Goal: Information Seeking & Learning: Check status

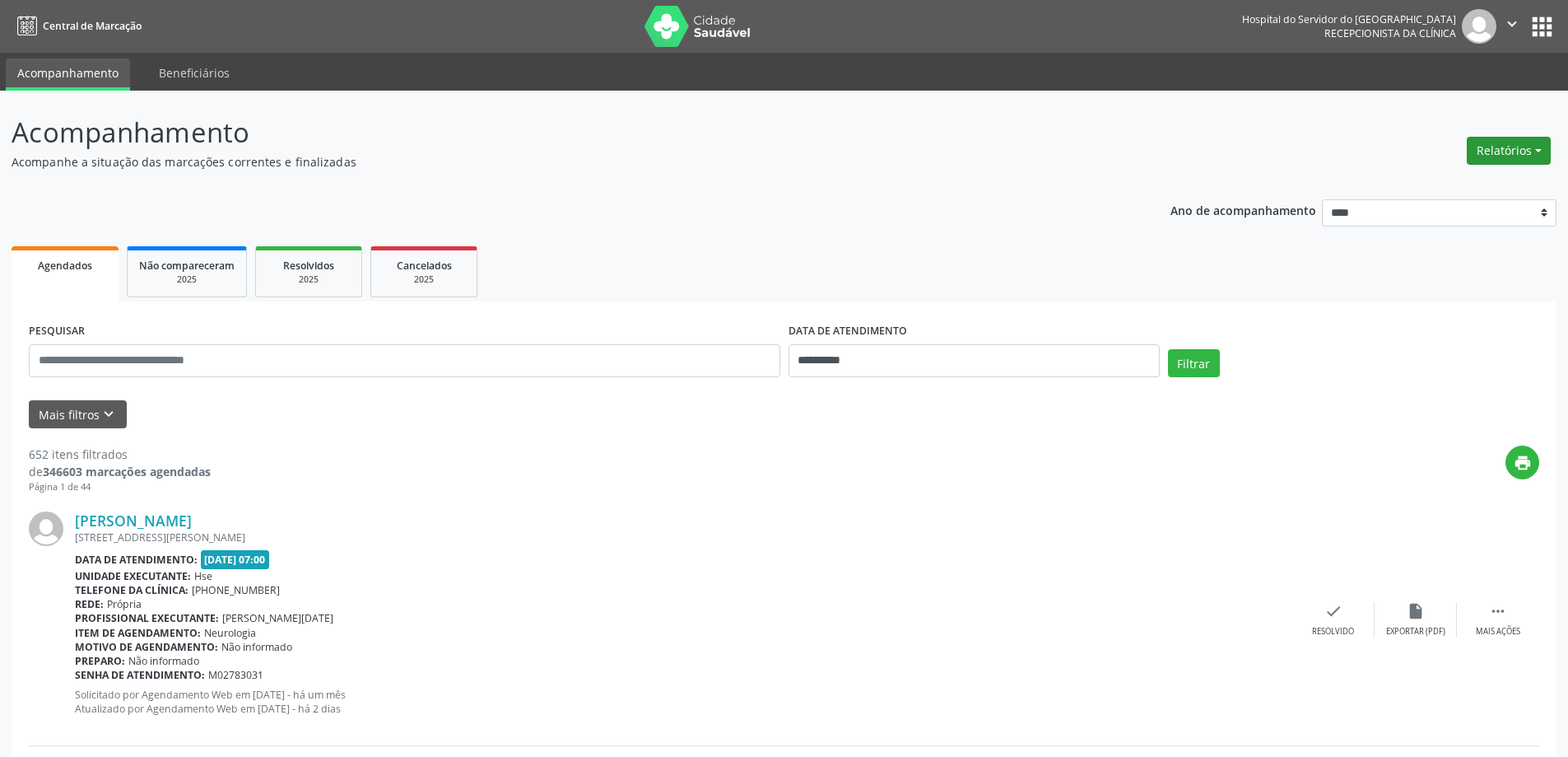
click at [1513, 148] on button "Relatórios" at bounding box center [1508, 150] width 84 height 28
click at [1442, 188] on link "Agendamentos" at bounding box center [1462, 185] width 177 height 23
select select "*"
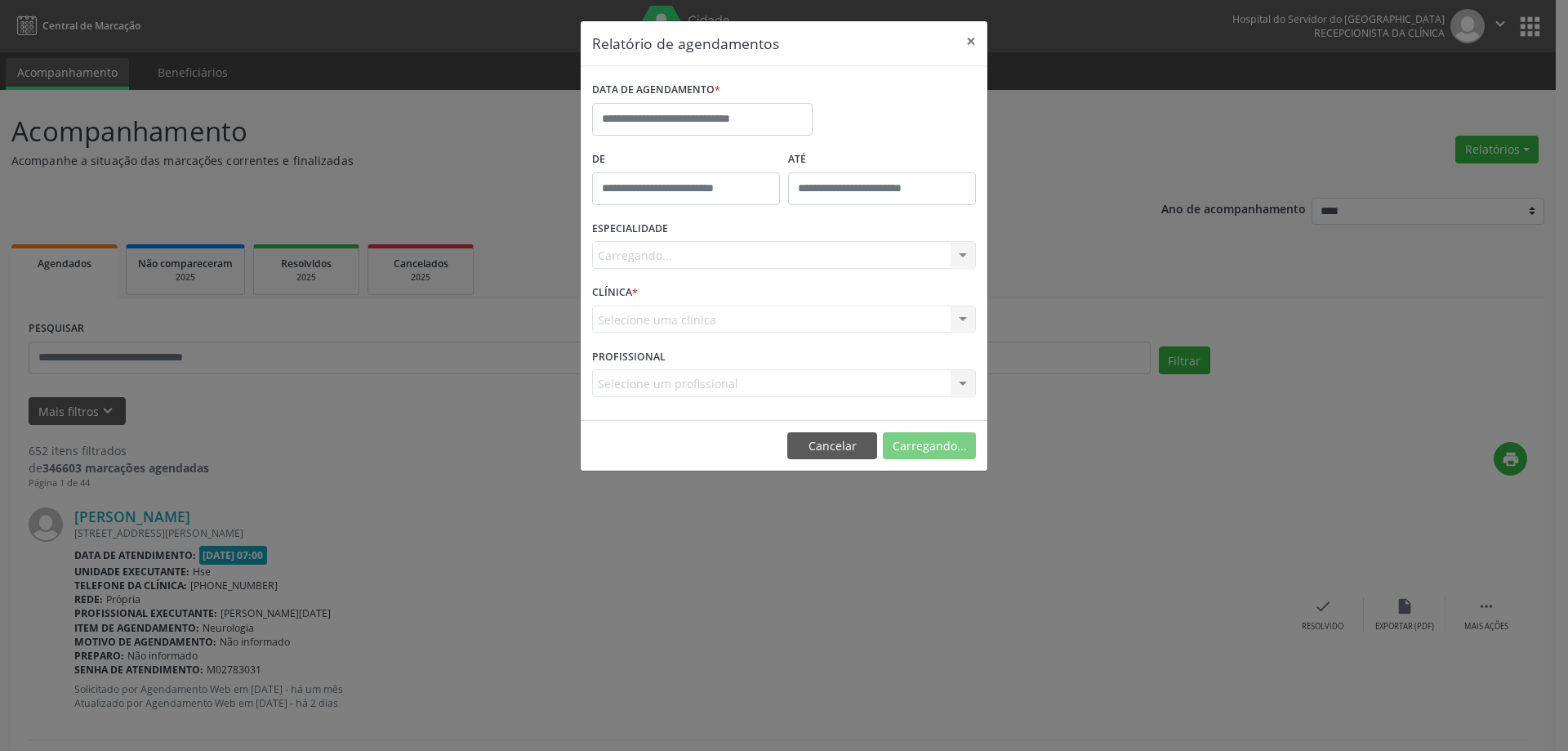
click at [680, 101] on label "DATA DE AGENDAMENTO *" at bounding box center [656, 90] width 129 height 25
click at [691, 113] on input "text" at bounding box center [702, 119] width 221 height 33
click at [637, 272] on span "11" at bounding box center [646, 270] width 32 height 32
type input "**********"
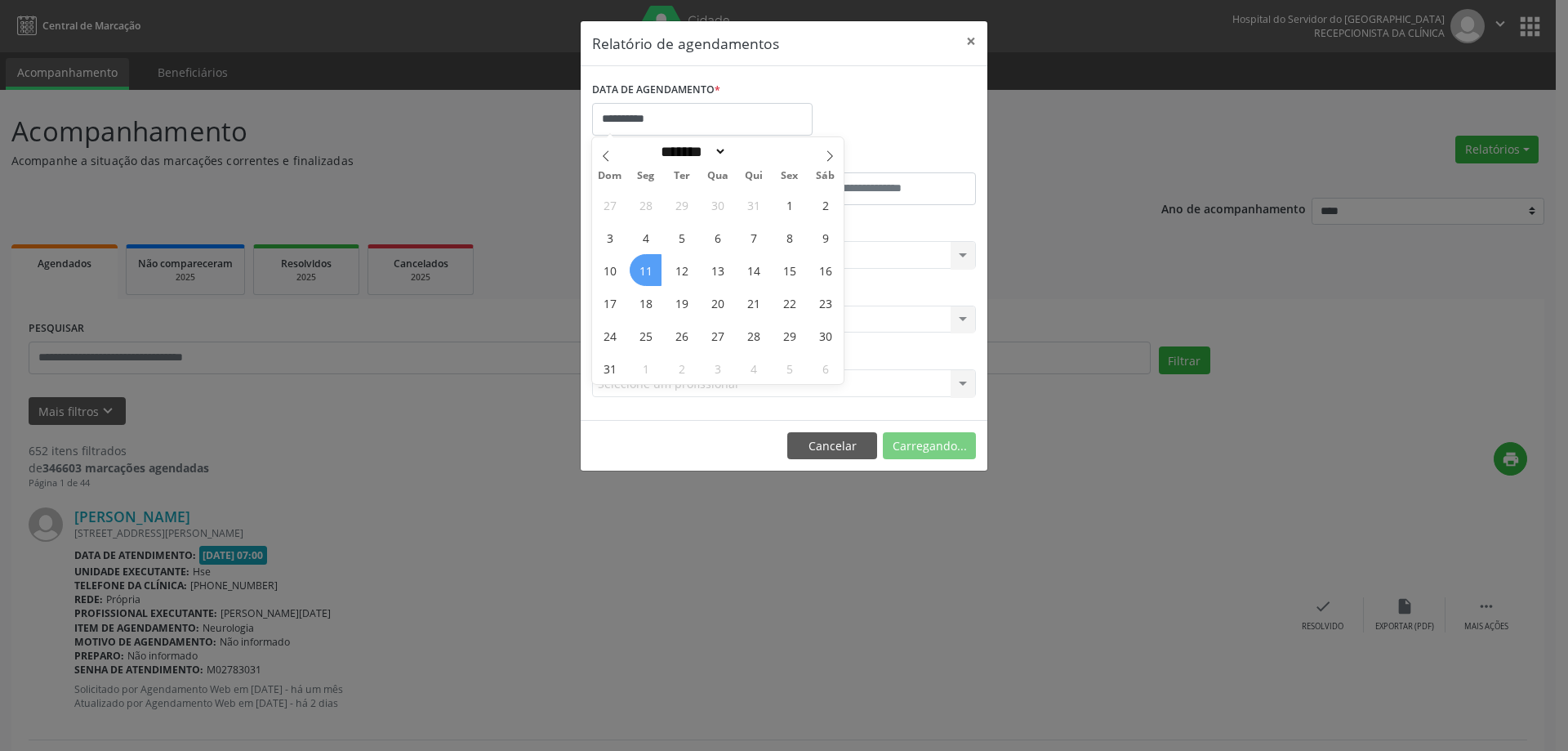
click at [637, 272] on span "11" at bounding box center [646, 270] width 32 height 32
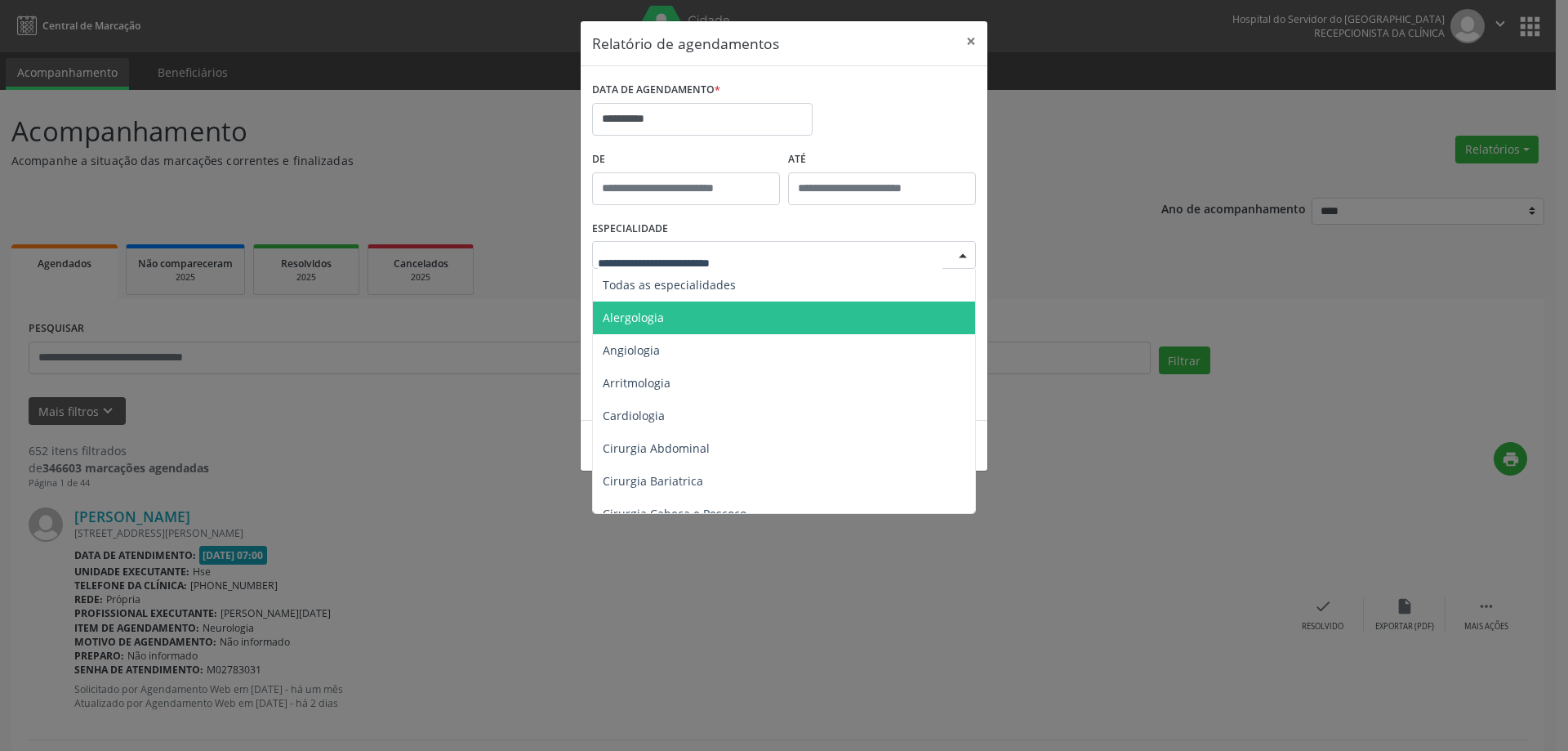
click at [708, 284] on span "Todas as especialidades" at bounding box center [669, 284] width 133 height 16
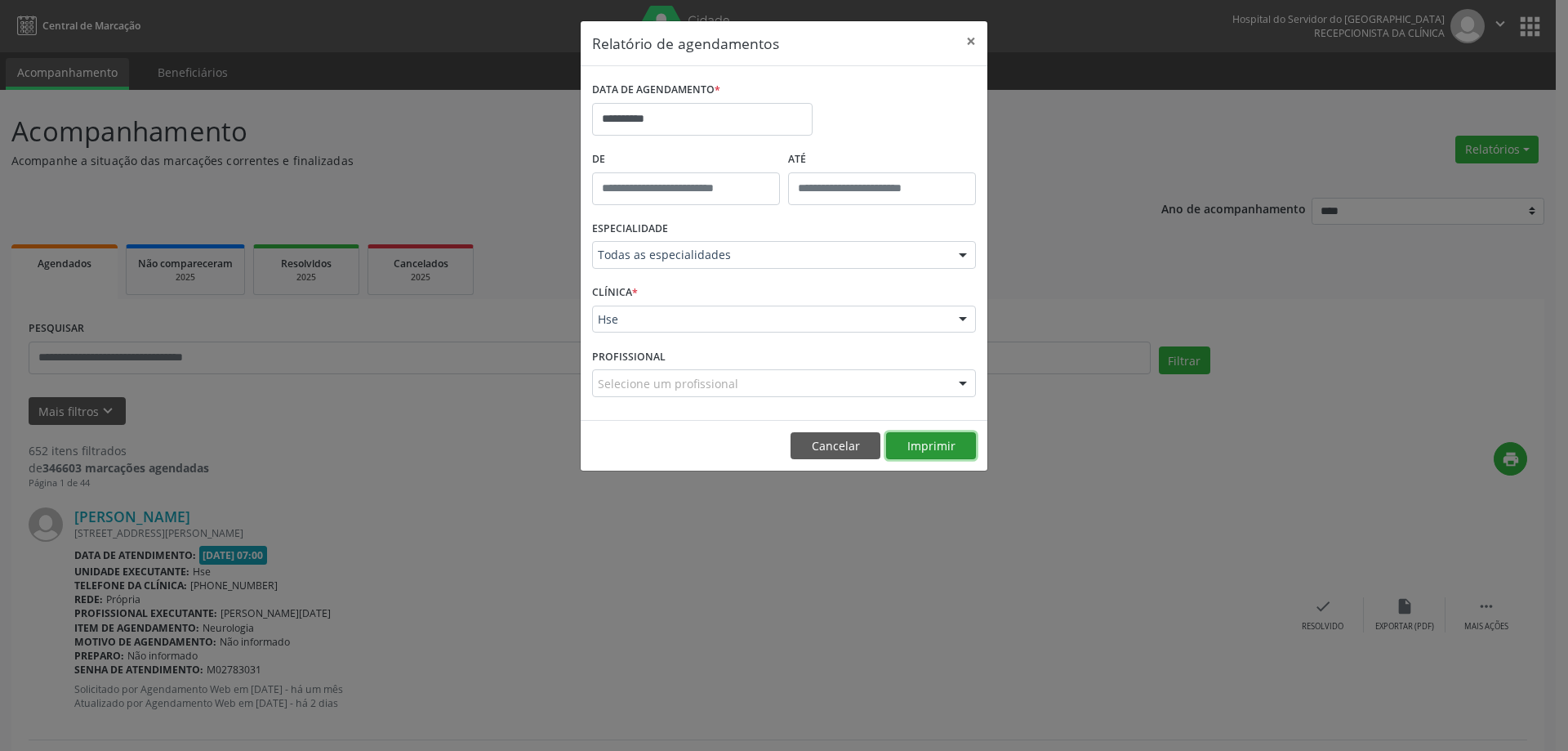
click at [916, 444] on button "Imprimir" at bounding box center [931, 446] width 90 height 28
click at [978, 45] on button "×" at bounding box center [970, 41] width 33 height 40
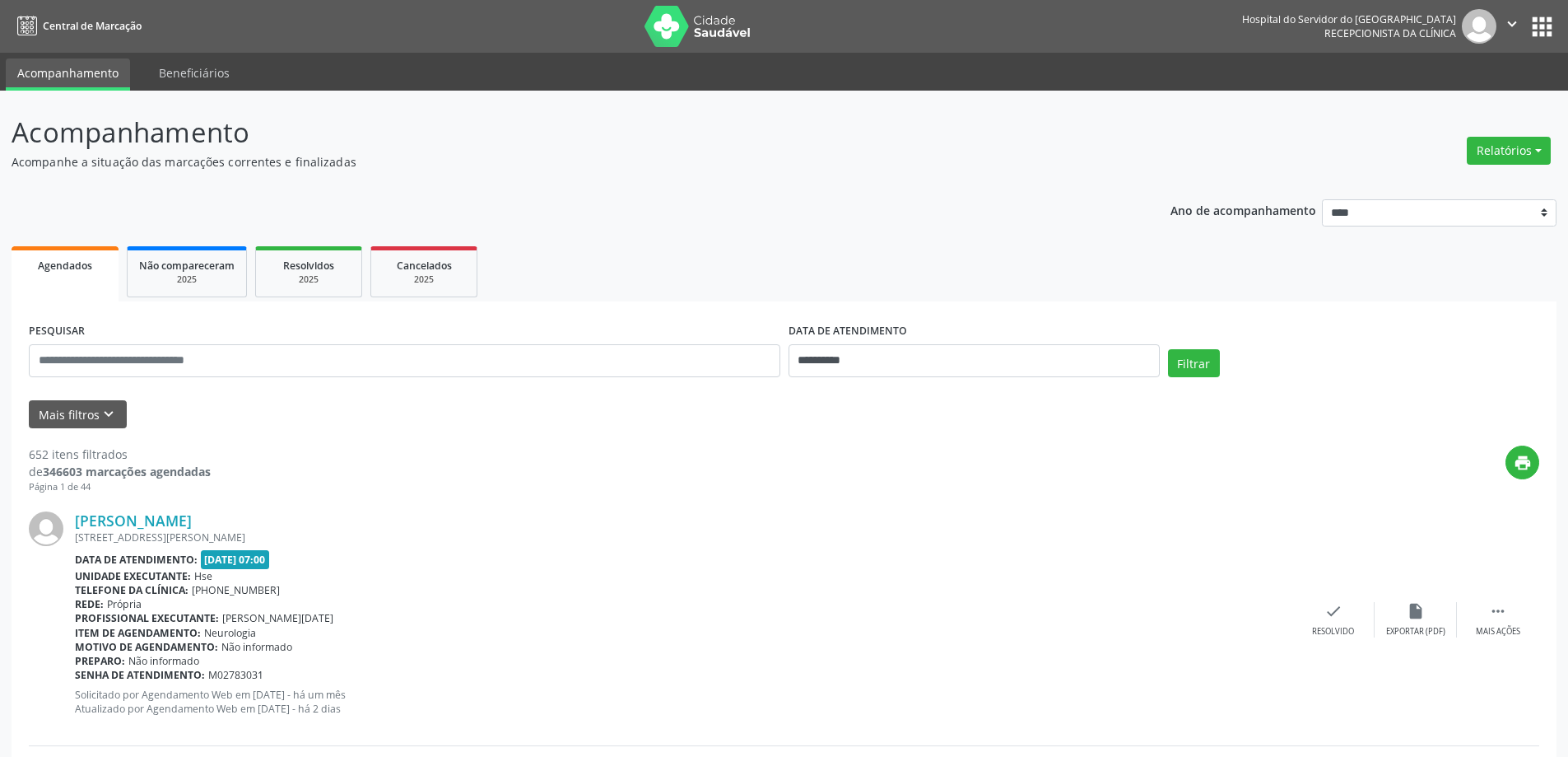
click at [1517, 162] on button "Relatórios" at bounding box center [1508, 150] width 84 height 28
click at [1512, 181] on link "Agendamentos" at bounding box center [1462, 185] width 177 height 23
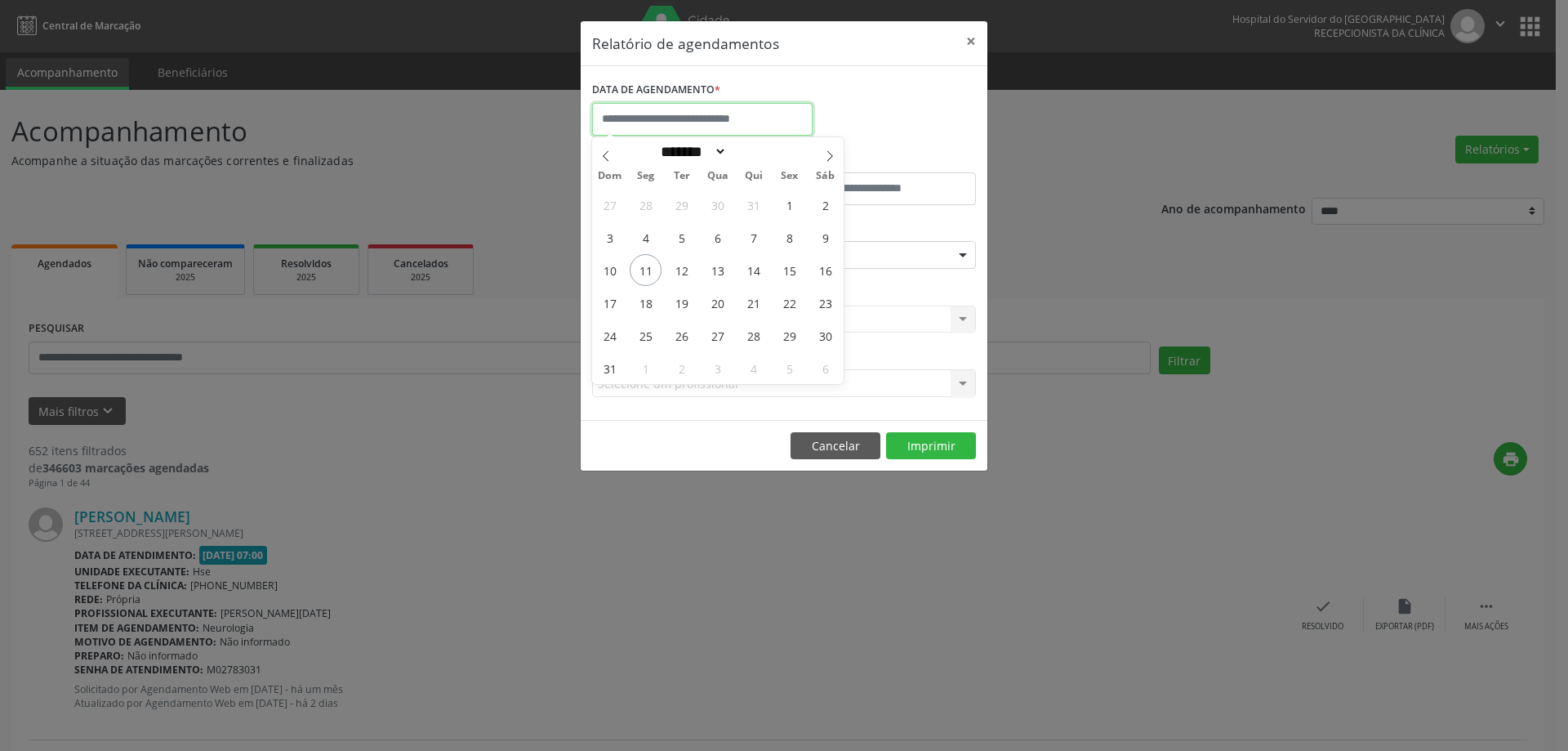
click at [701, 129] on input "text" at bounding box center [702, 119] width 221 height 33
click at [652, 278] on span "11" at bounding box center [646, 270] width 32 height 32
type input "**********"
click at [652, 278] on span "11" at bounding box center [646, 270] width 32 height 32
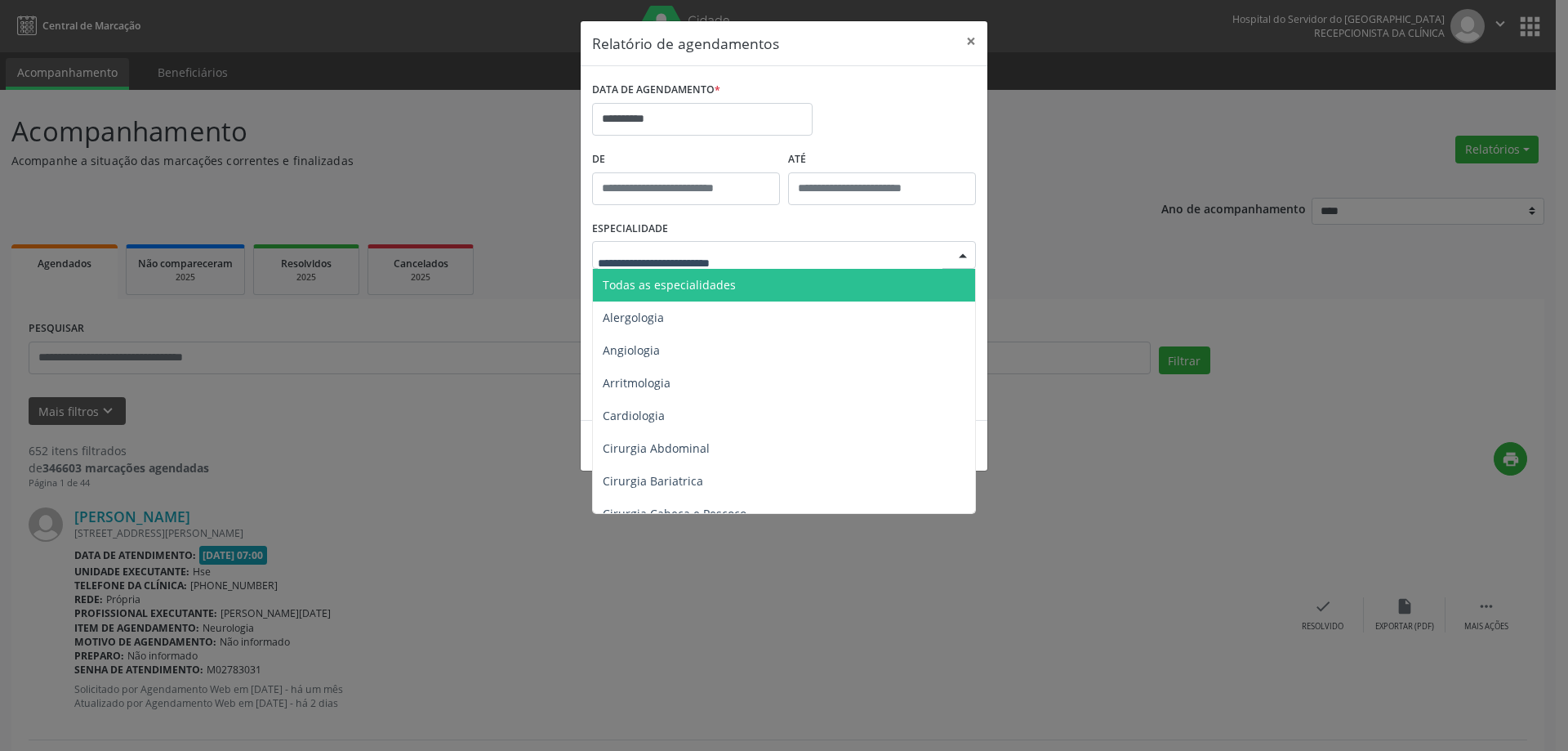
click at [729, 298] on span "Todas as especialidades" at bounding box center [785, 284] width 385 height 33
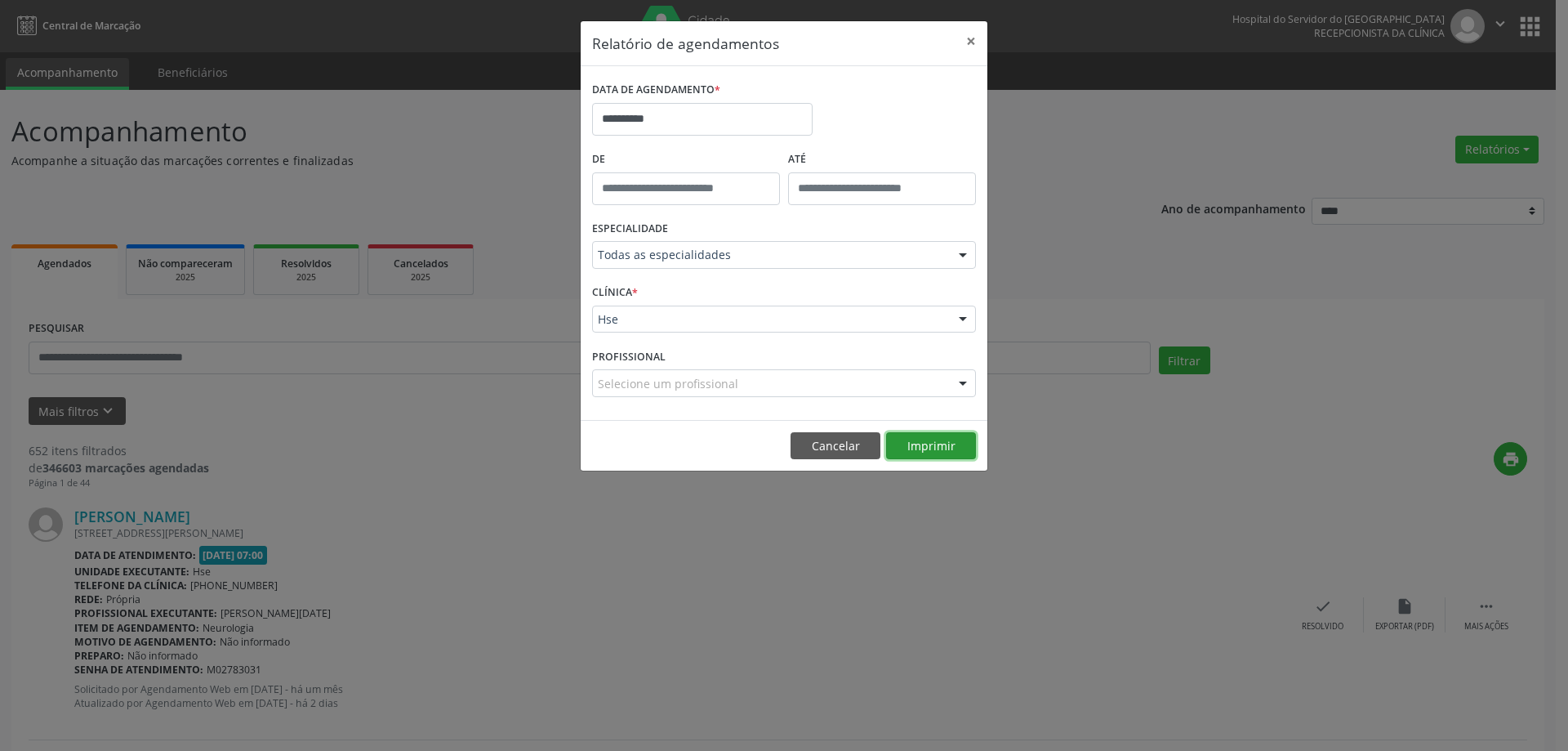
click at [907, 450] on button "Imprimir" at bounding box center [931, 446] width 90 height 28
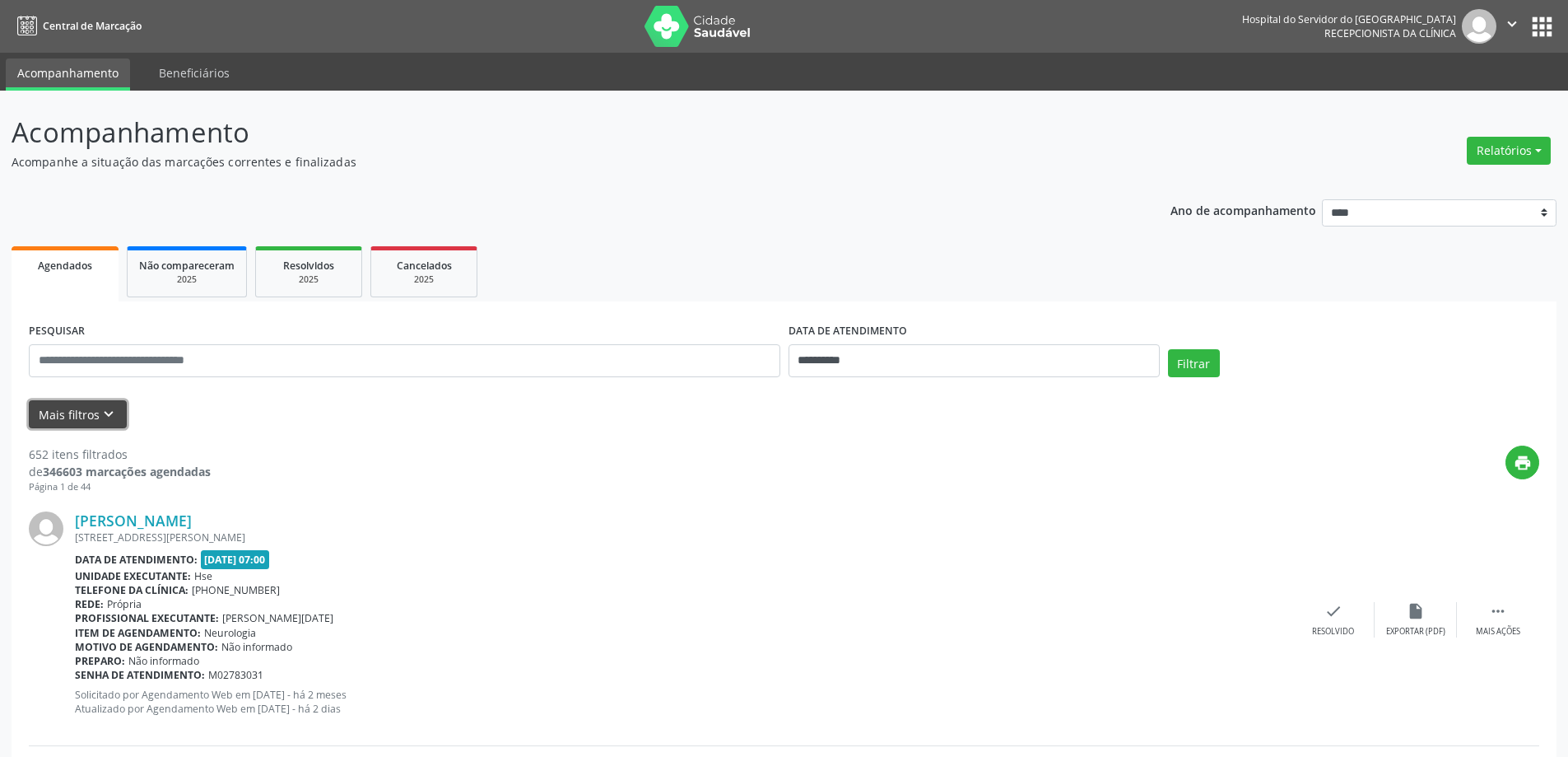
click at [109, 417] on icon "keyboard_arrow_down" at bounding box center [108, 414] width 18 height 18
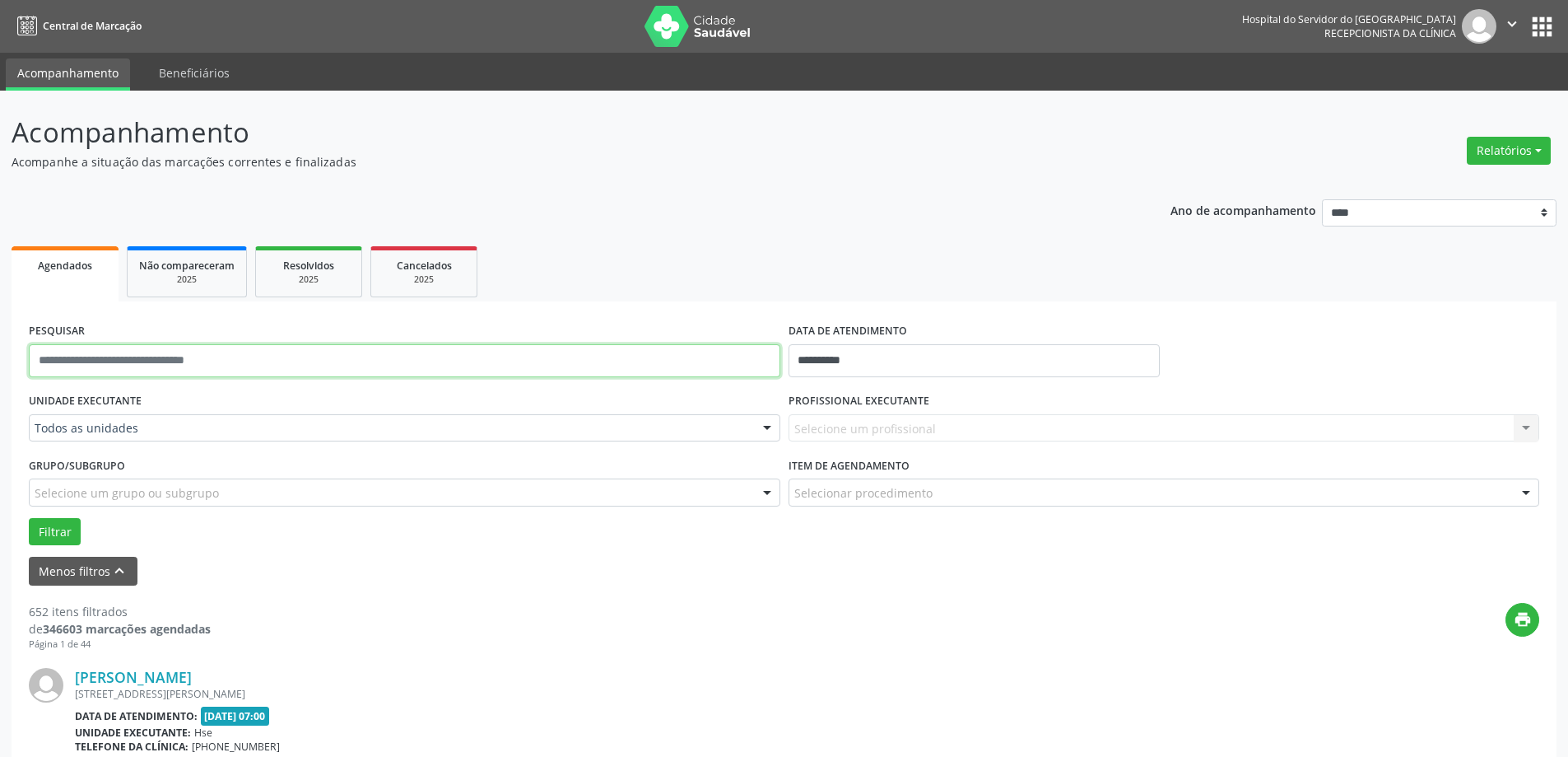
click at [158, 374] on input "text" at bounding box center [404, 361] width 751 height 33
type input "**********"
click at [68, 537] on button "Filtrar" at bounding box center [54, 532] width 52 height 28
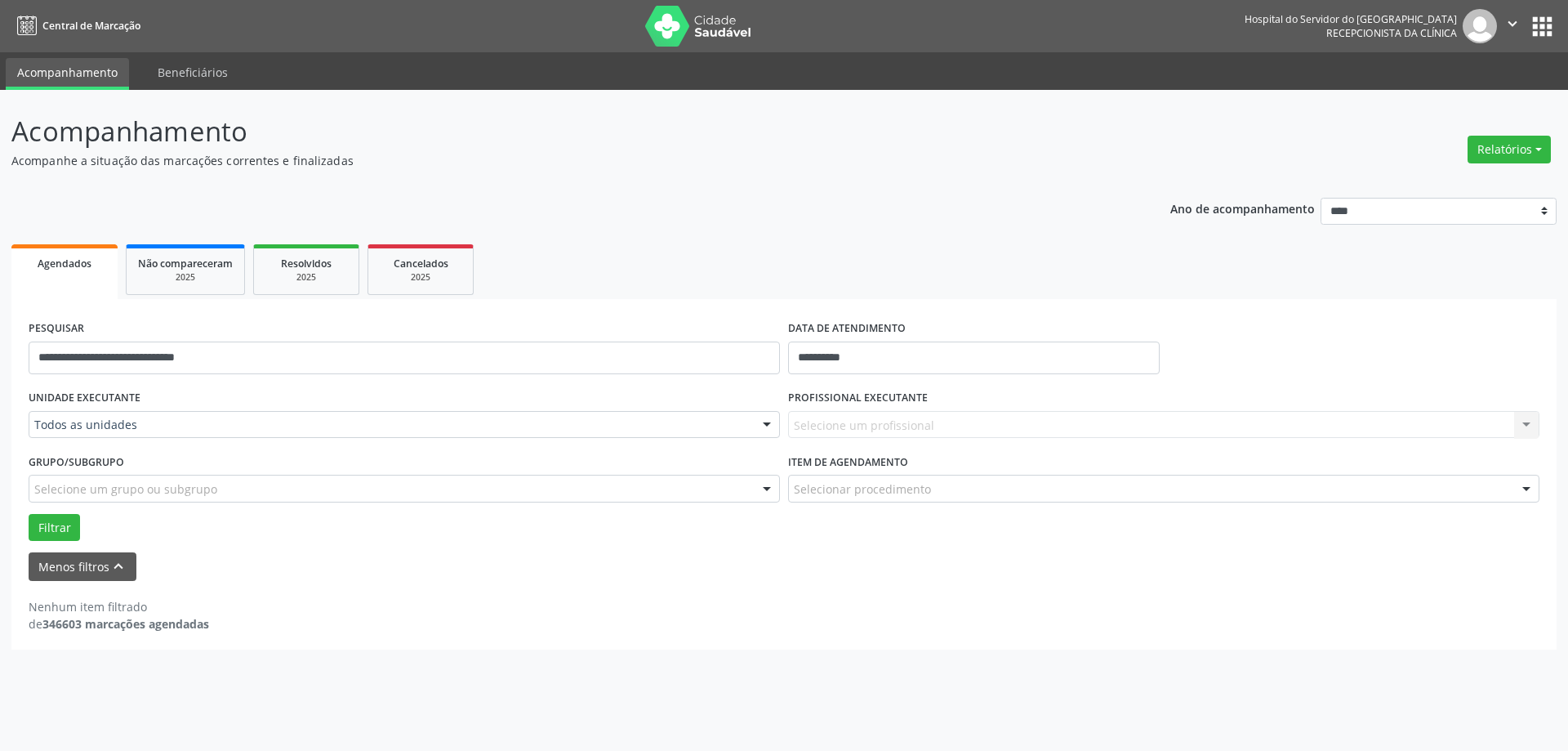
click at [887, 376] on div "**********" at bounding box center [973, 351] width 380 height 69
click at [888, 361] on input "**********" at bounding box center [974, 358] width 372 height 33
click at [708, 445] on div "UNIDADE EXECUTANTE Todos as unidades Todos as unidades Hse Nenhum resultado enc…" at bounding box center [403, 418] width 759 height 64
select select "*"
drag, startPoint x: 870, startPoint y: 356, endPoint x: 708, endPoint y: 360, distance: 162.0
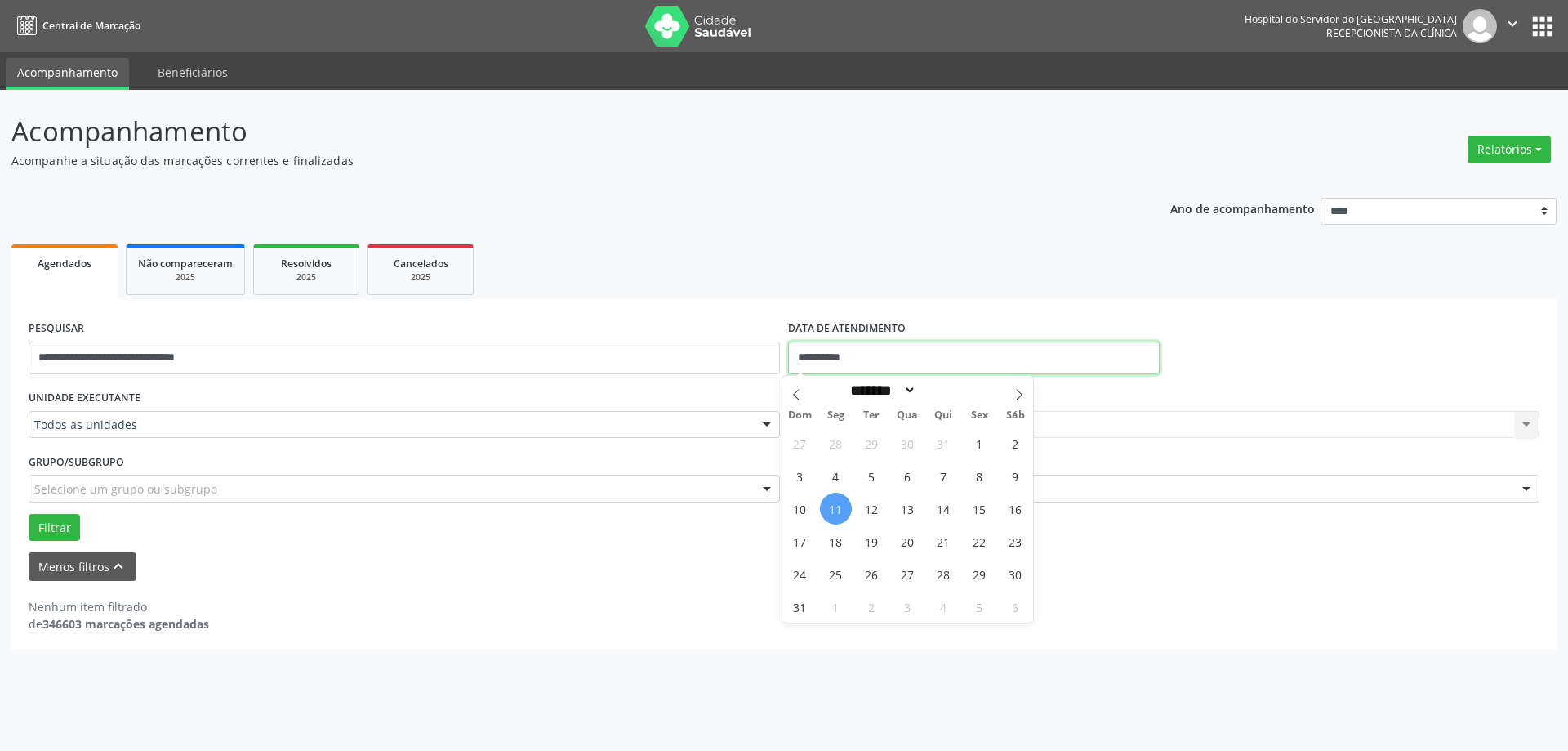
click at [708, 360] on div "**********" at bounding box center [784, 351] width 1519 height 69
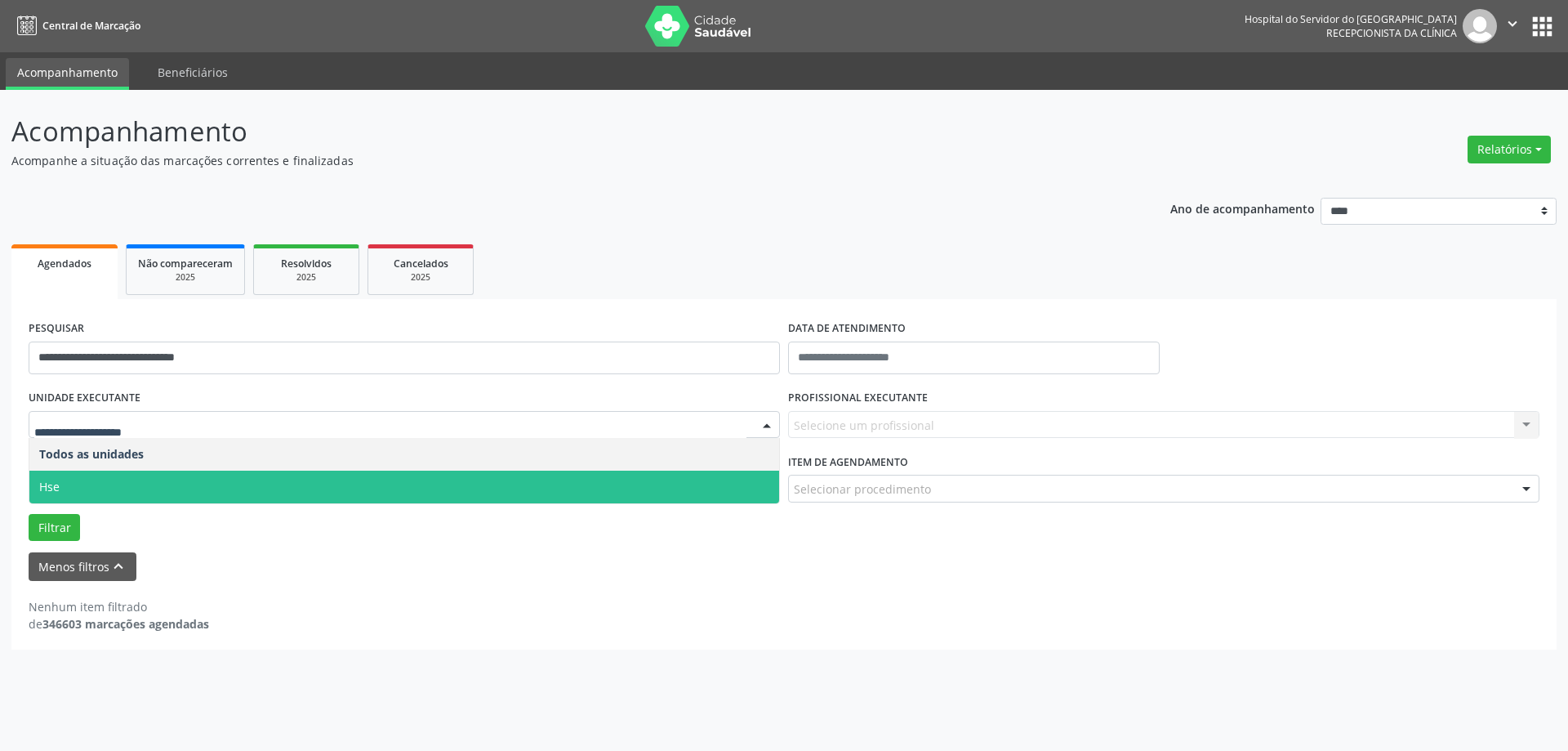
click at [151, 480] on span "Hse" at bounding box center [403, 486] width 750 height 33
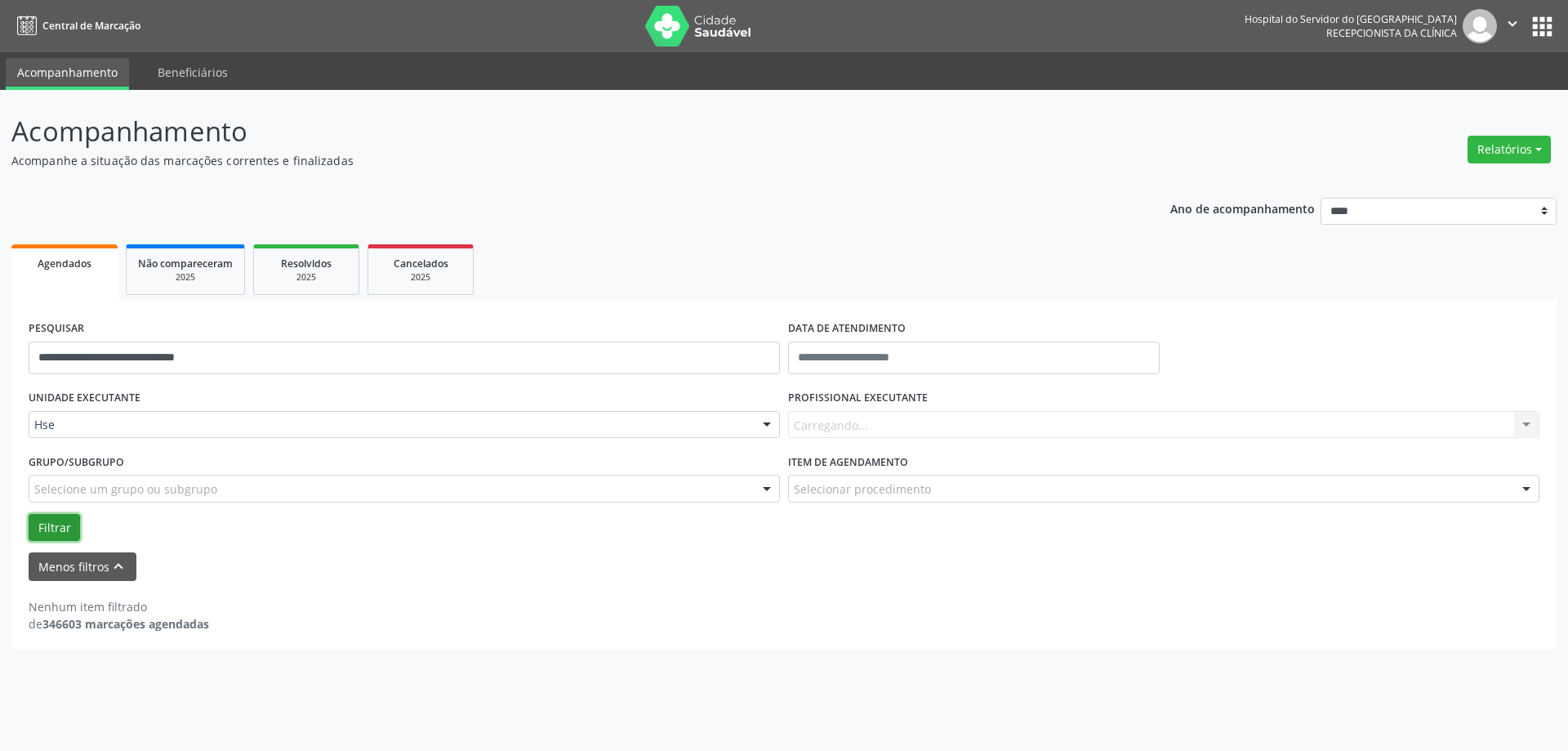
click at [55, 534] on button "Filtrar" at bounding box center [53, 528] width 52 height 28
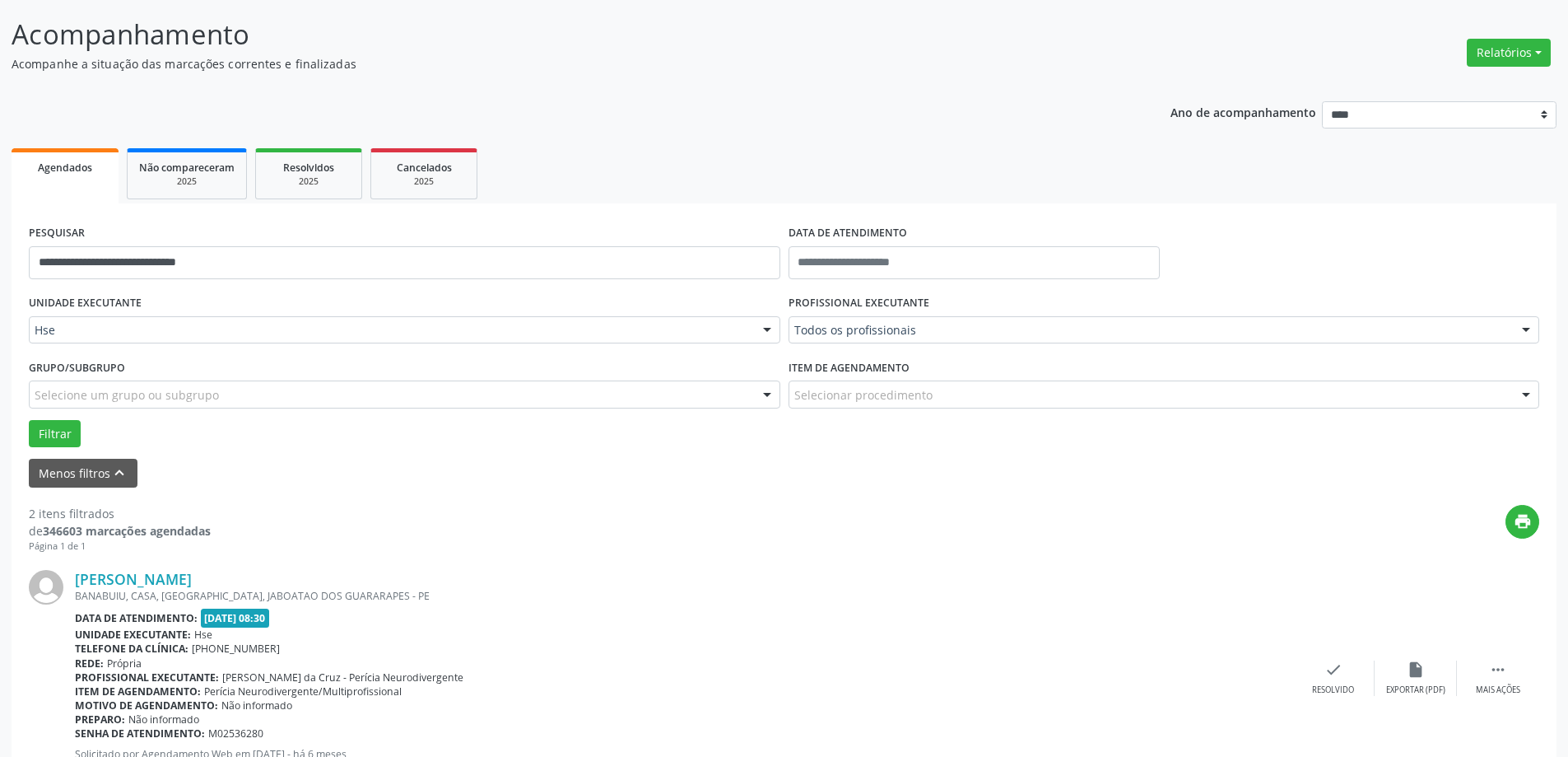
scroll to position [247, 0]
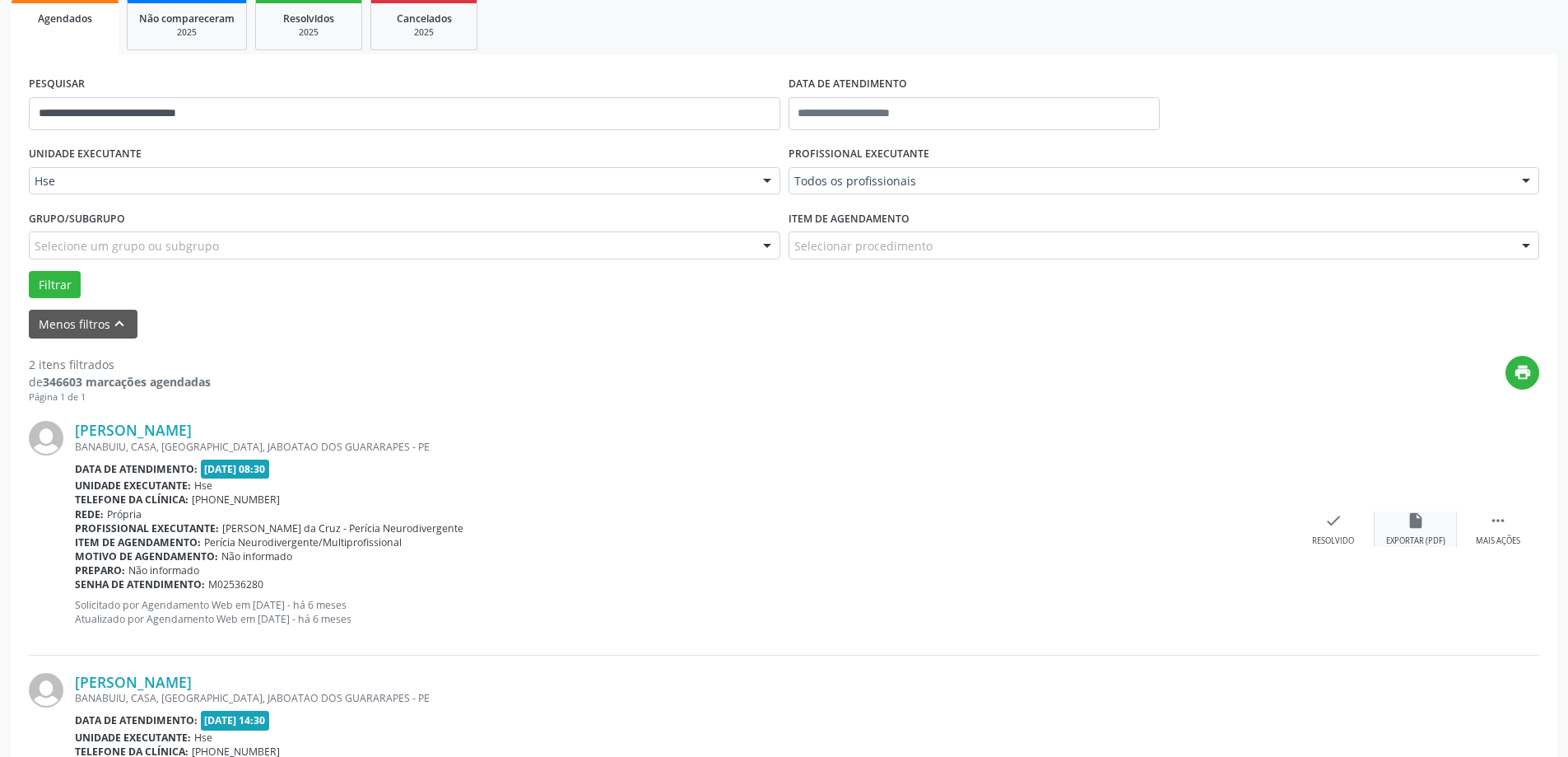
click at [1401, 531] on div "insert_drive_file Exportar (PDF)" at bounding box center [1415, 528] width 82 height 35
click at [1497, 523] on icon "" at bounding box center [1497, 519] width 18 height 18
click at [1140, 526] on div "insert_drive_file Exportar (PDF)" at bounding box center [1168, 528] width 82 height 35
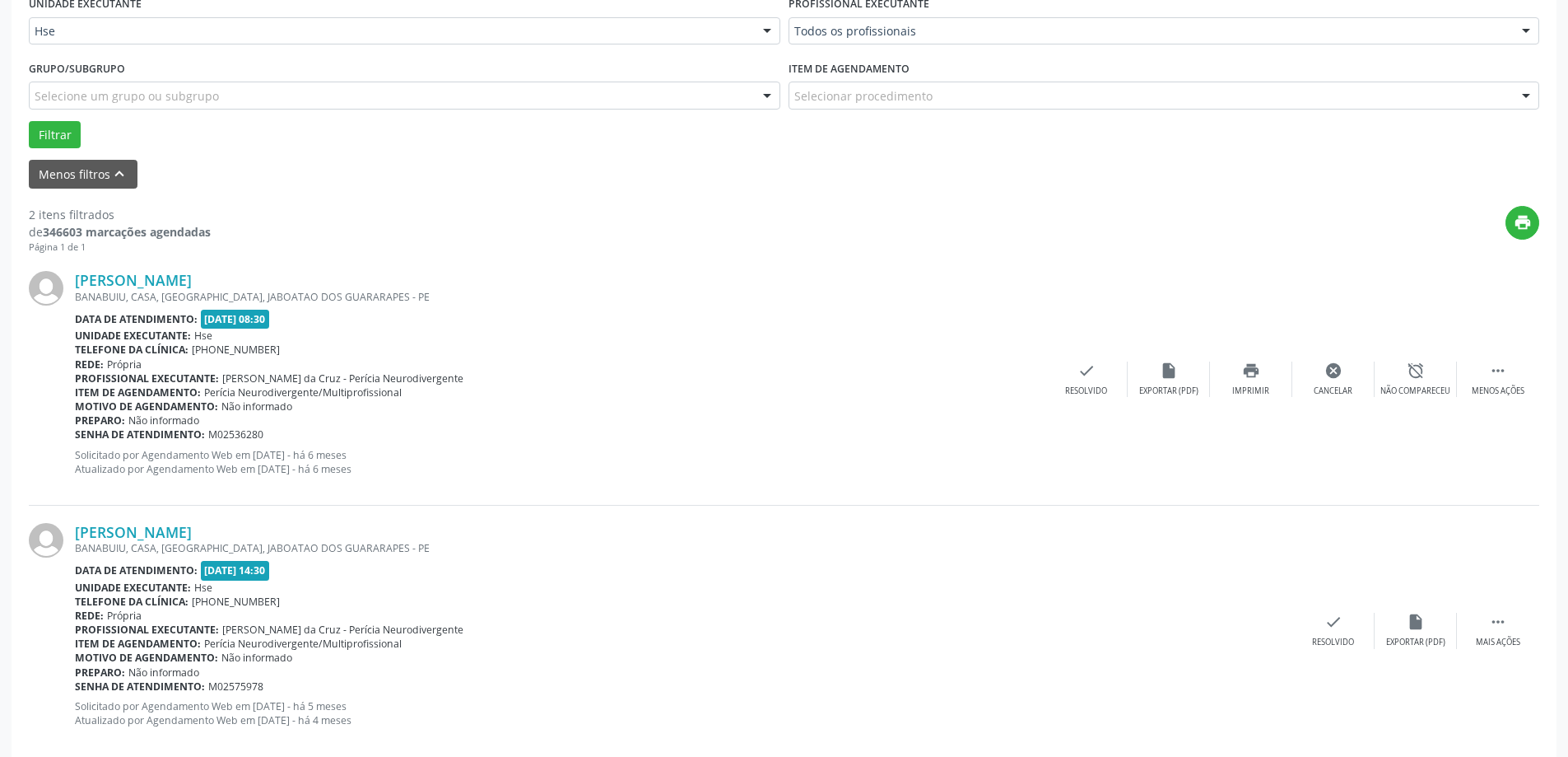
scroll to position [425, 0]
